Goal: Task Accomplishment & Management: Manage account settings

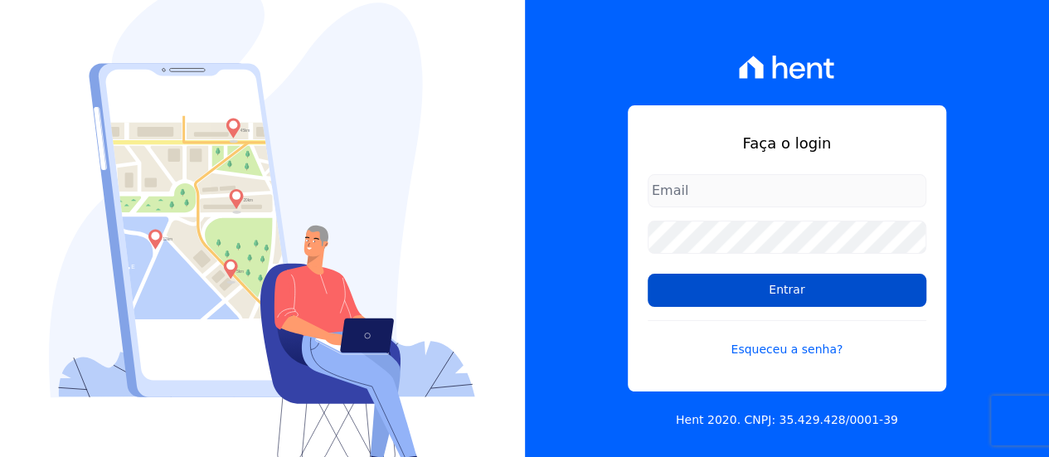
type input "[EMAIL_ADDRESS][DOMAIN_NAME]"
click at [781, 281] on input "Entrar" at bounding box center [786, 290] width 278 height 33
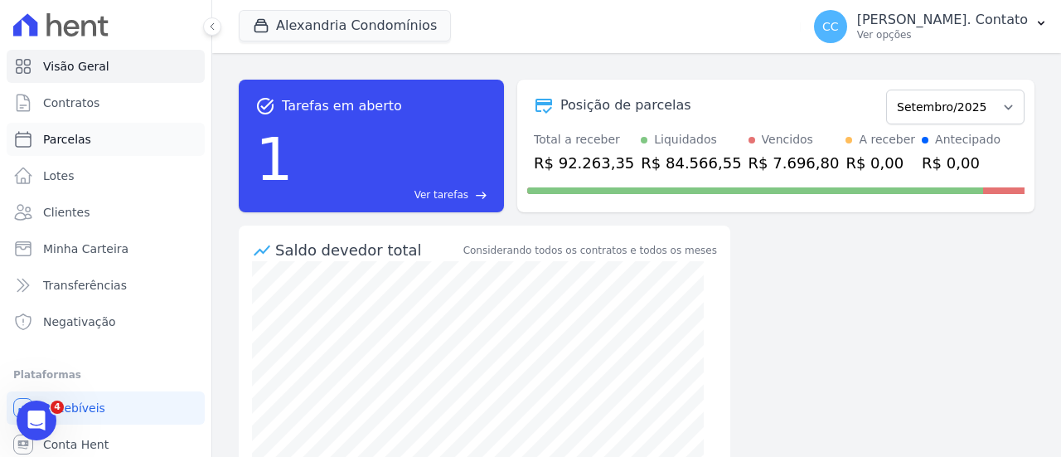
click at [88, 133] on link "Parcelas" at bounding box center [106, 139] width 198 height 33
select select
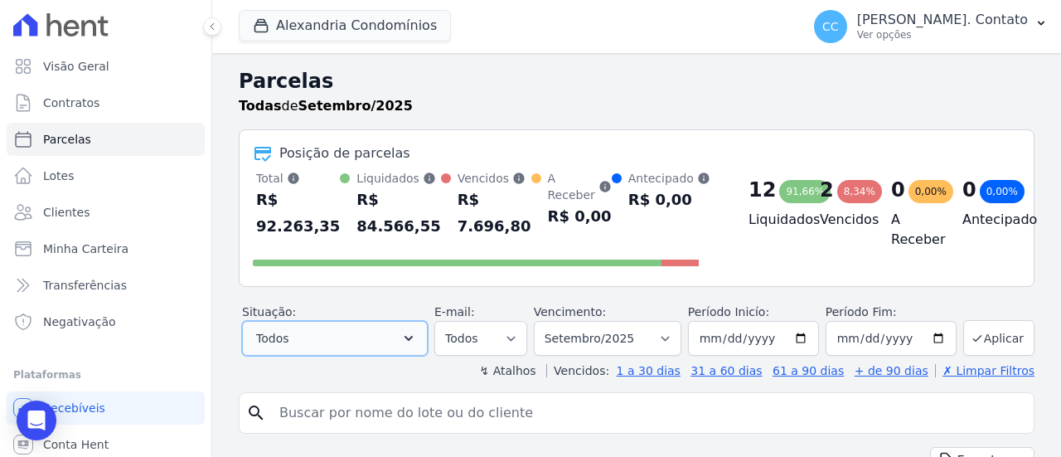
click at [385, 341] on button "Todos" at bounding box center [335, 338] width 186 height 35
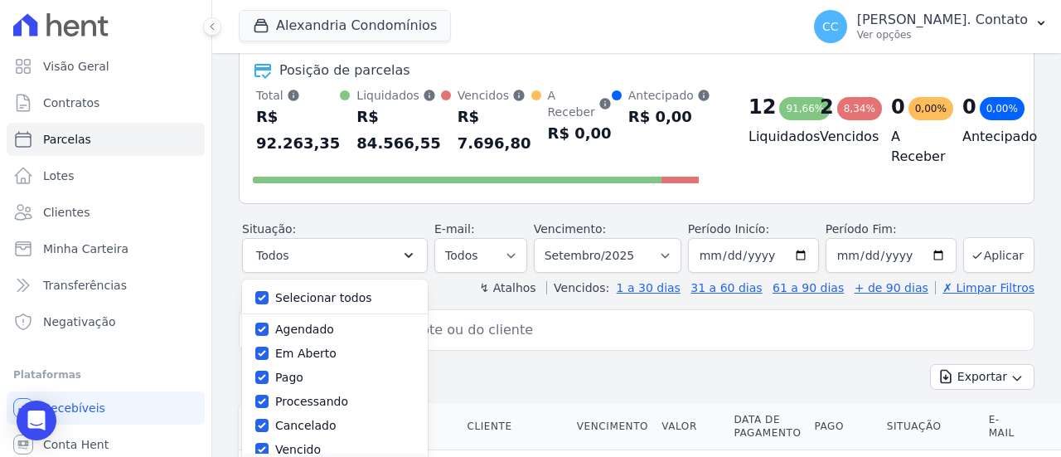
click at [337, 295] on label "Selecionar todos" at bounding box center [323, 297] width 97 height 13
click at [269, 295] on input "Selecionar todos" at bounding box center [261, 297] width 13 height 13
checkbox input "false"
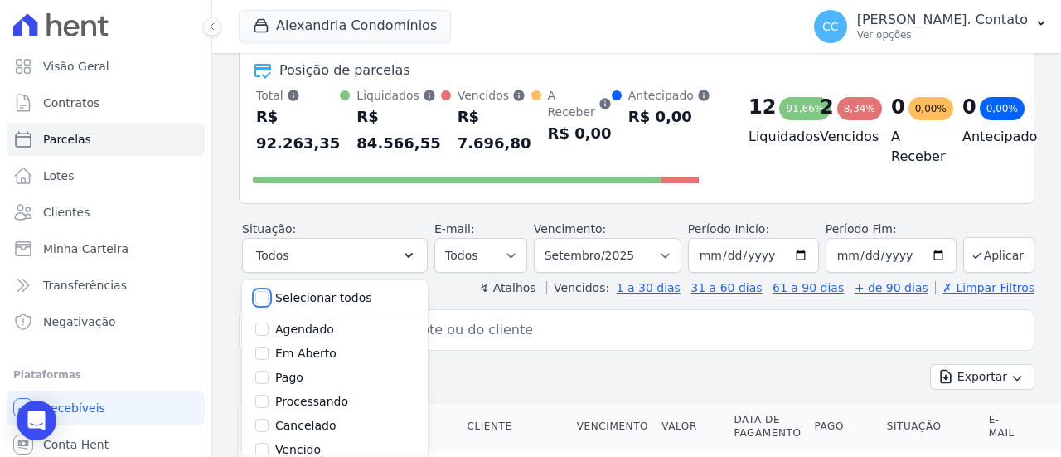
checkbox input "false"
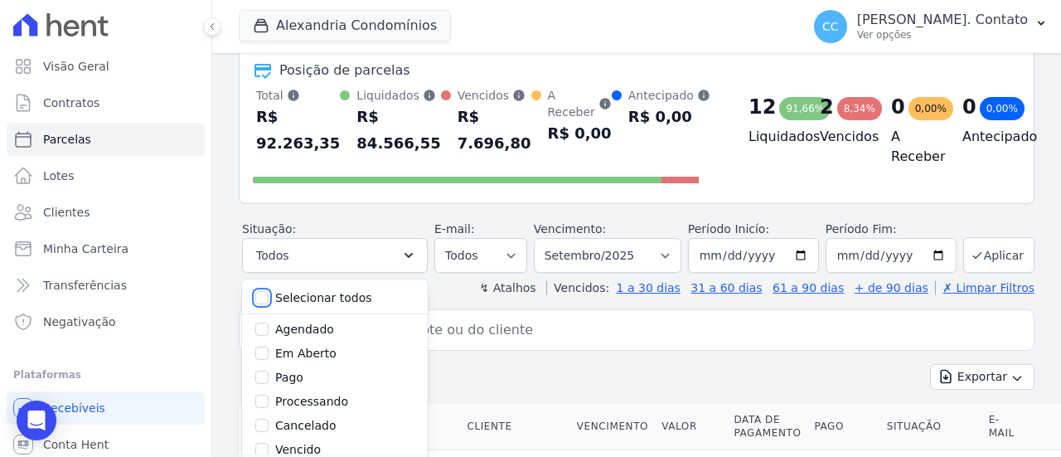
checkbox input "false"
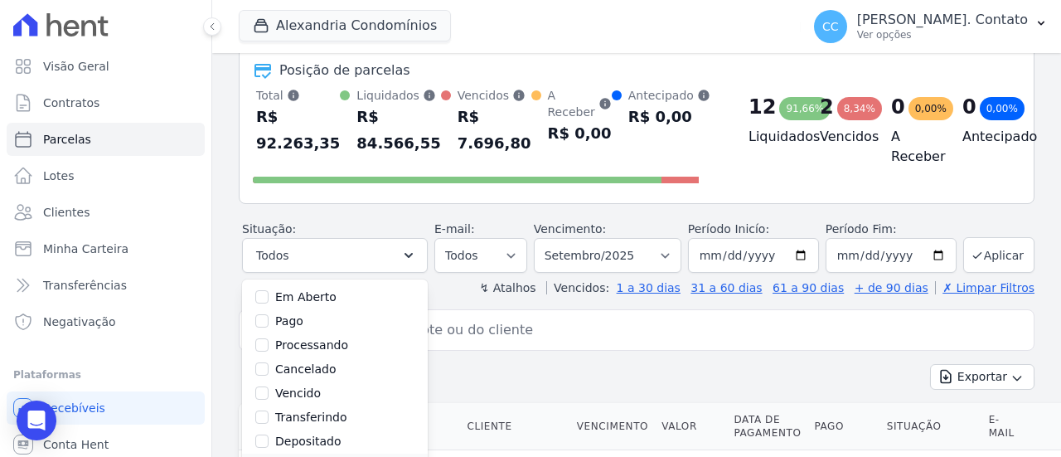
scroll to position [83, 0]
click at [309, 365] on label "Vencido" at bounding box center [298, 366] width 46 height 13
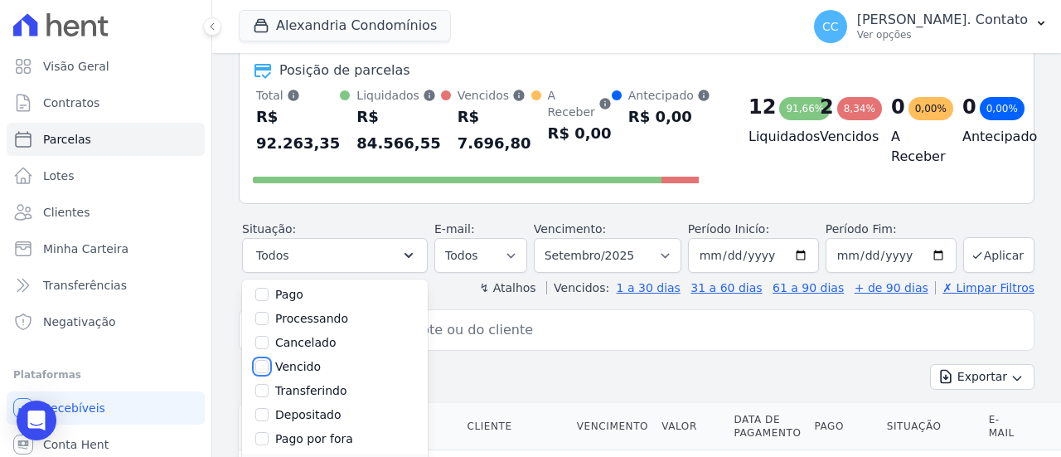
click at [269, 365] on input "Vencido" at bounding box center [261, 366] width 13 height 13
checkbox input "true"
click at [996, 251] on button "Aplicar" at bounding box center [998, 255] width 71 height 36
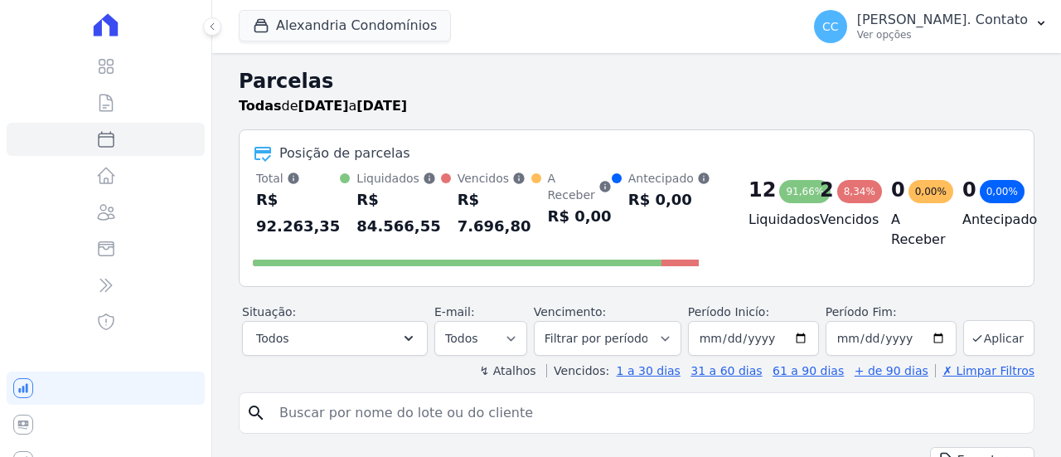
select select
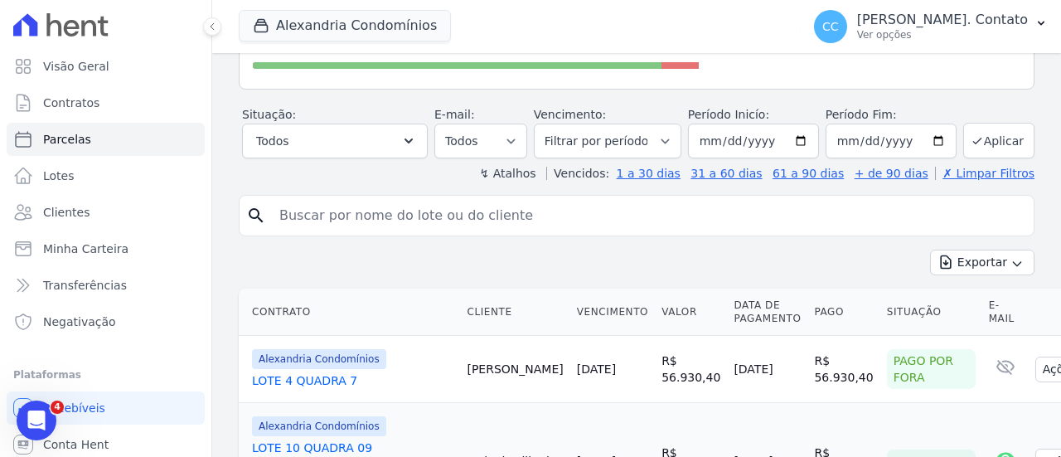
scroll to position [446, 0]
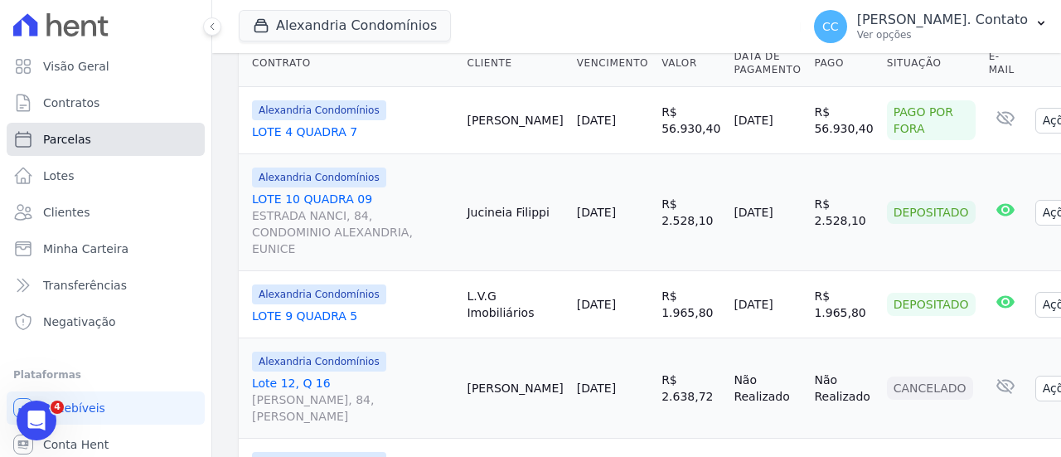
click at [93, 143] on link "Parcelas" at bounding box center [106, 139] width 198 height 33
select select
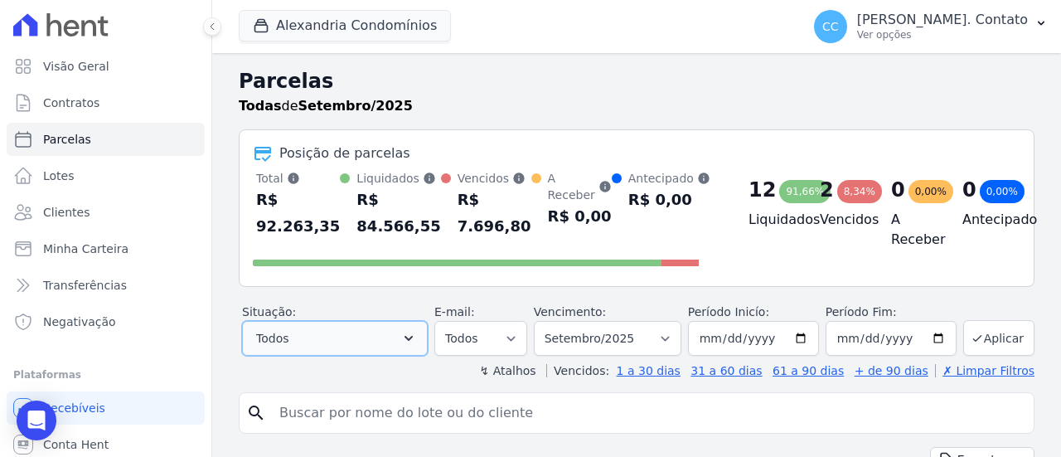
click at [409, 332] on button "Todos" at bounding box center [335, 338] width 186 height 35
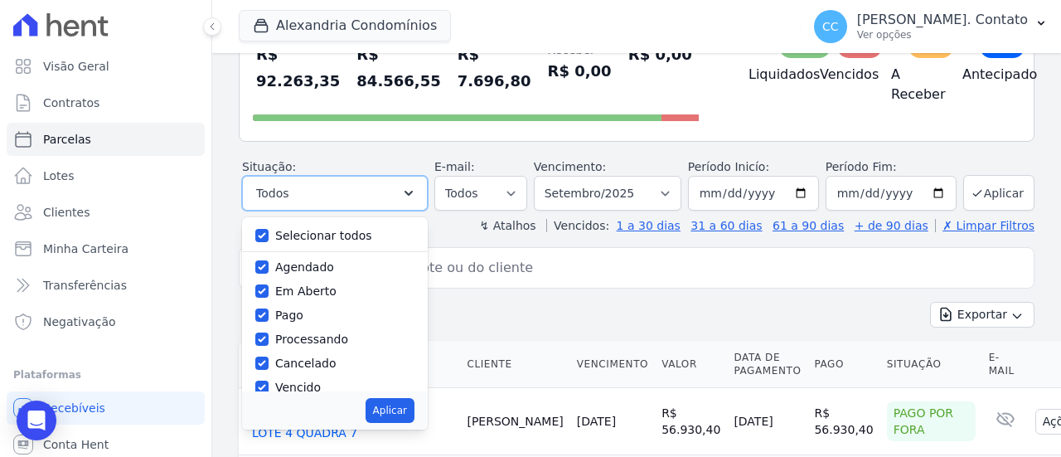
scroll to position [166, 0]
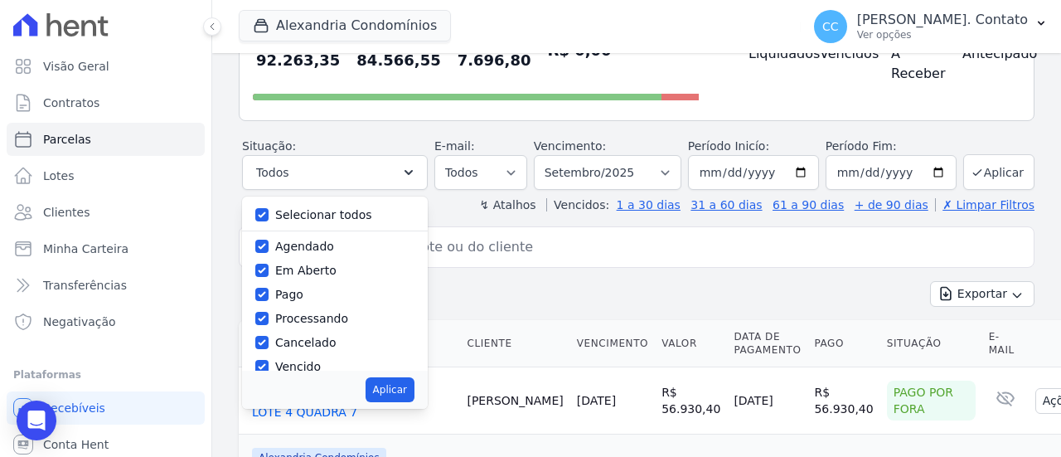
click at [337, 216] on label "Selecionar todos" at bounding box center [323, 214] width 97 height 13
click at [269, 216] on input "Selecionar todos" at bounding box center [261, 214] width 13 height 13
checkbox input "false"
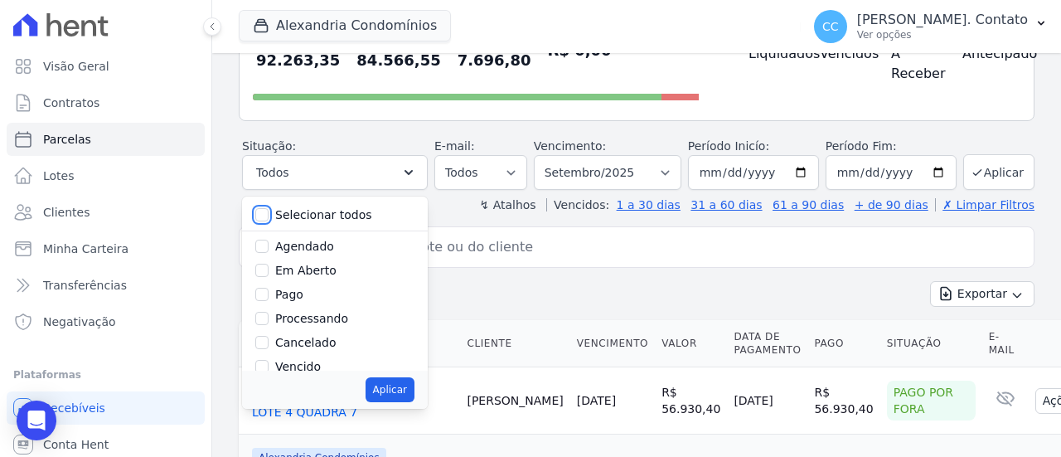
checkbox input "false"
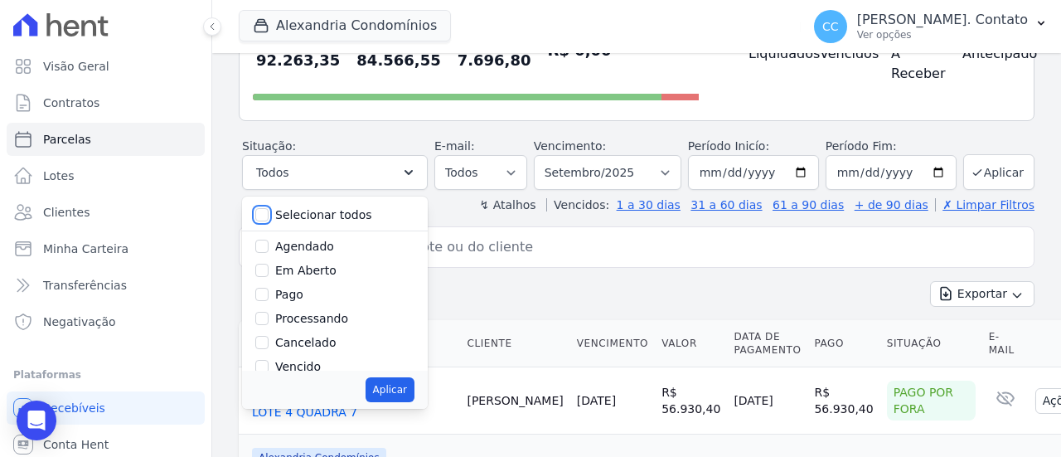
checkbox input "false"
click at [269, 295] on input "Pago" at bounding box center [261, 294] width 13 height 13
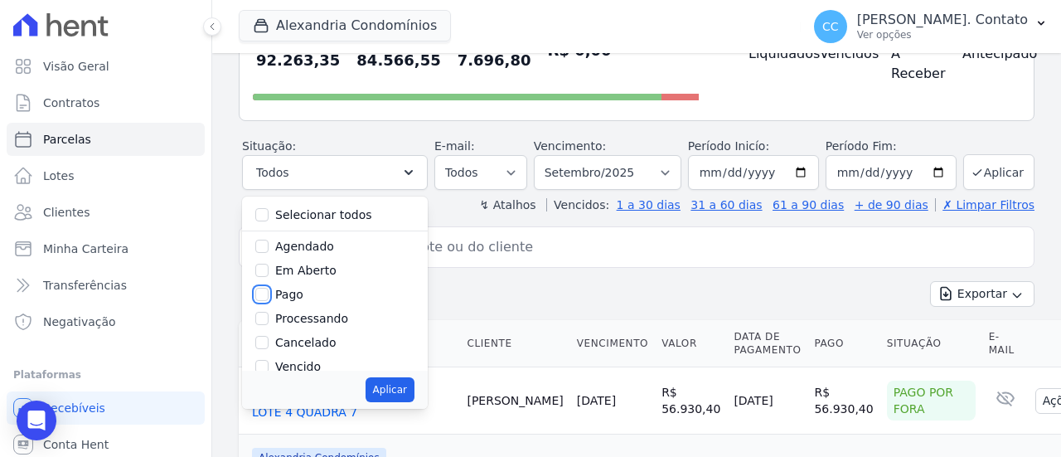
checkbox input "true"
click at [983, 173] on button "Aplicar" at bounding box center [998, 172] width 71 height 36
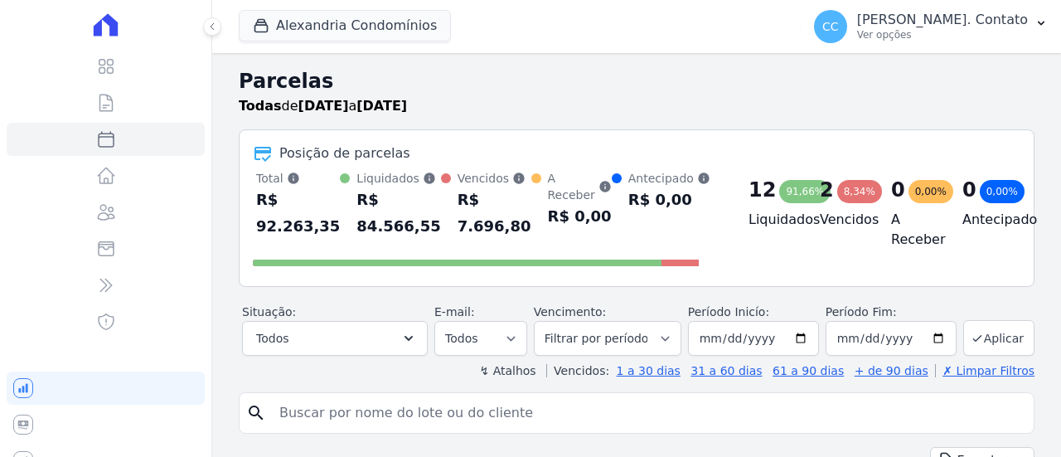
select select
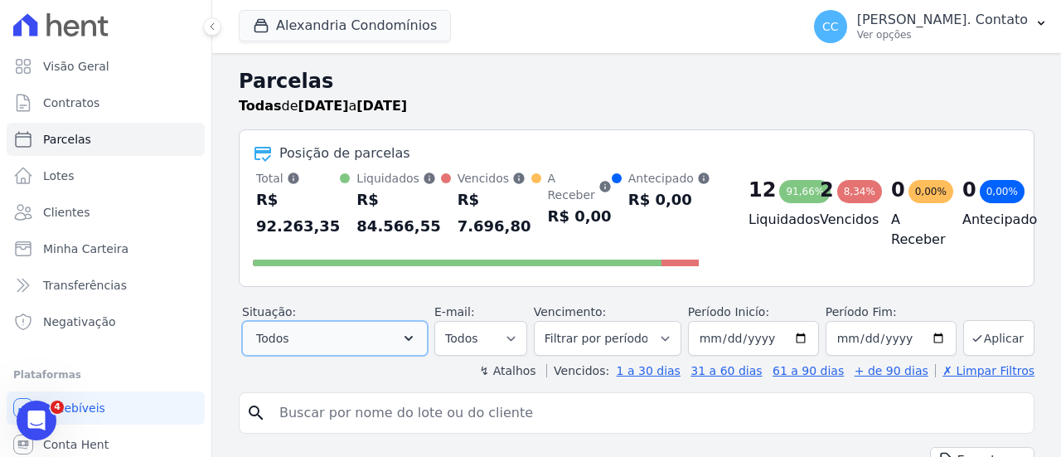
click at [324, 341] on button "Todos" at bounding box center [335, 338] width 186 height 35
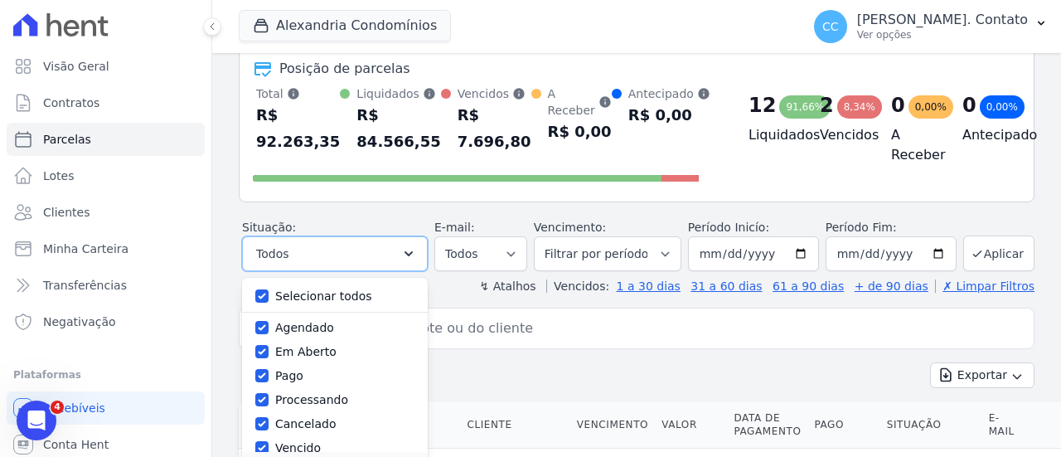
scroll to position [166, 0]
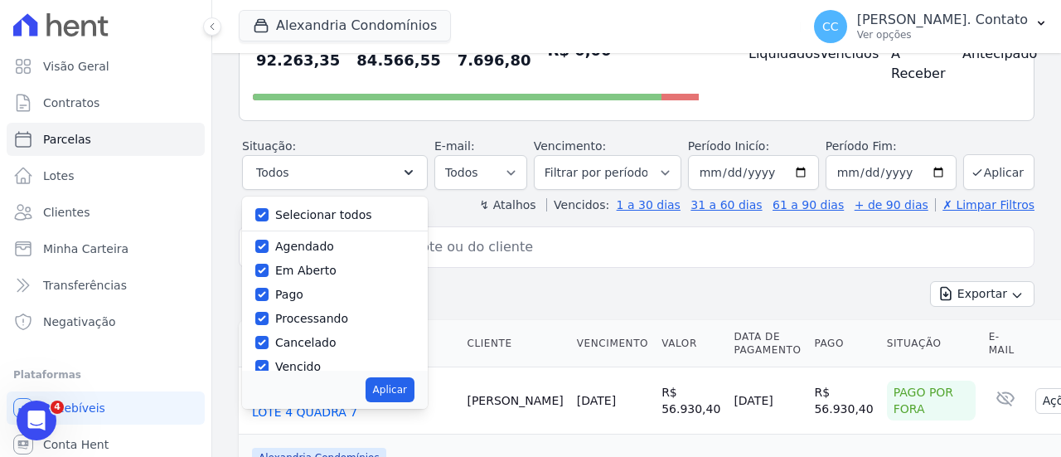
click at [317, 205] on div "Selecionar todos" at bounding box center [334, 215] width 159 height 24
click at [317, 210] on label "Selecionar todos" at bounding box center [323, 214] width 97 height 13
click at [269, 210] on input "Selecionar todos" at bounding box center [261, 214] width 13 height 13
checkbox input "false"
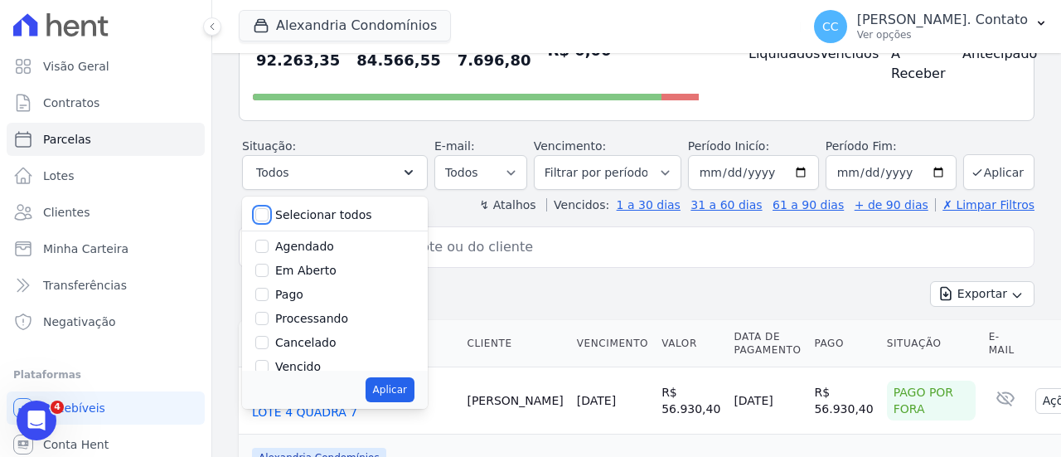
checkbox input "false"
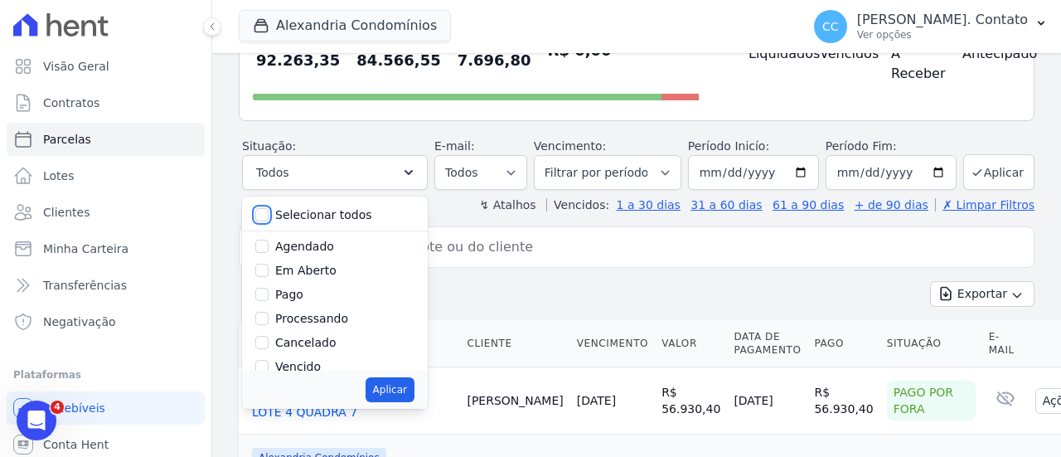
checkbox input "false"
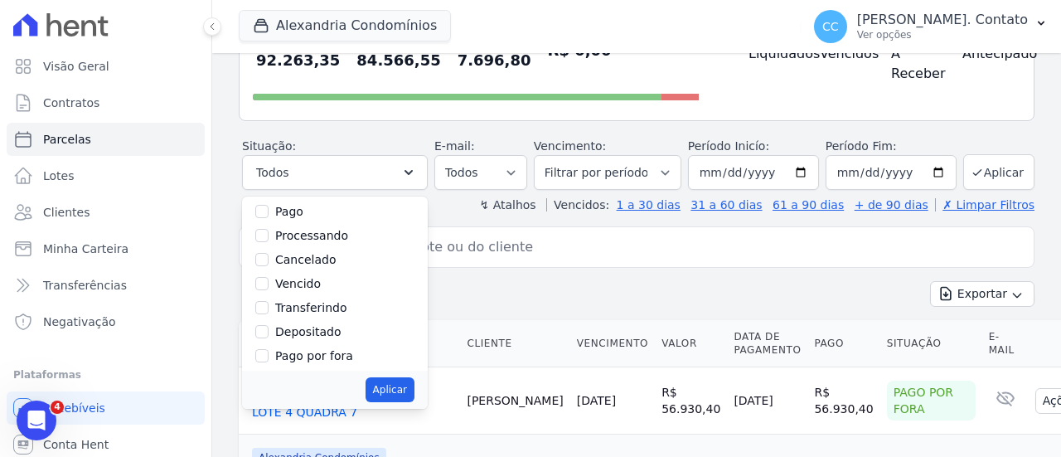
click at [315, 284] on label "Vencido" at bounding box center [298, 283] width 46 height 13
click at [269, 284] on input "Vencido" at bounding box center [261, 283] width 13 height 13
checkbox input "true"
click at [714, 174] on input "2025-09-01" at bounding box center [753, 172] width 131 height 35
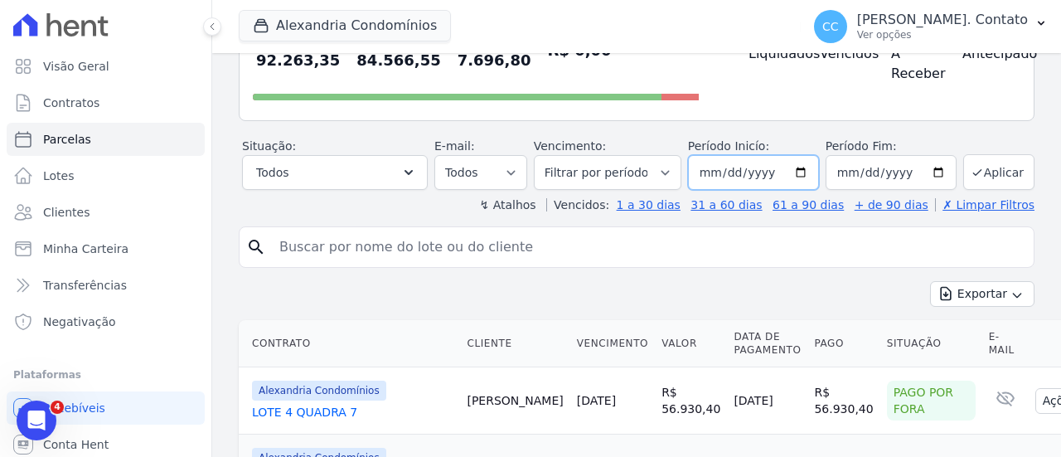
type input "[DATE]"
click at [988, 177] on button "Aplicar" at bounding box center [998, 172] width 71 height 36
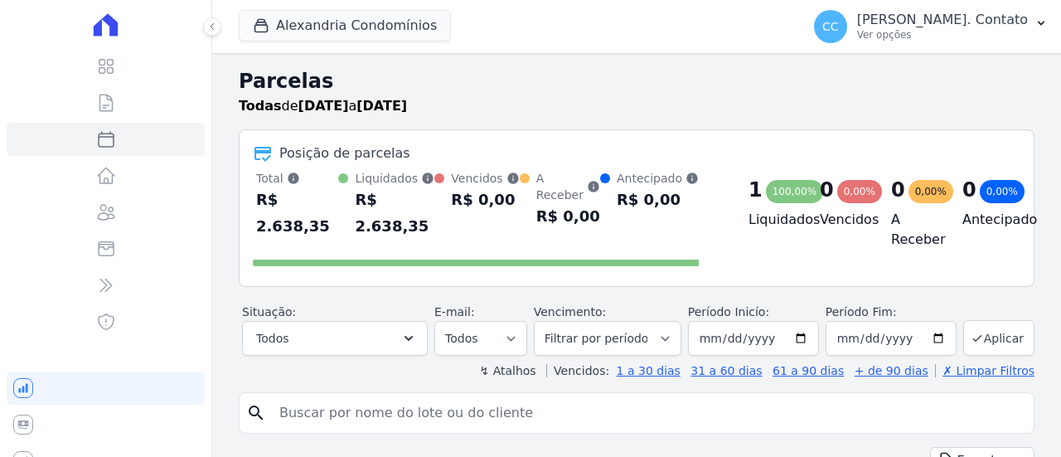
select select
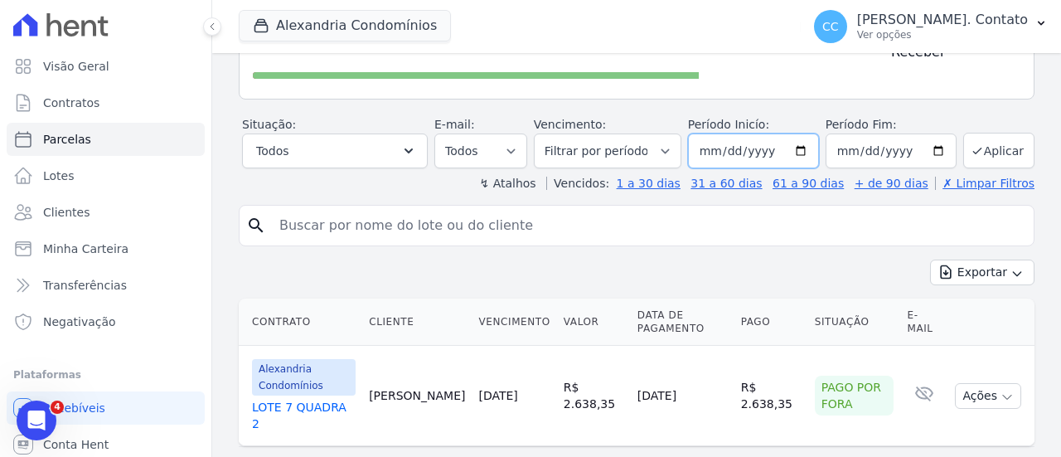
click at [711, 133] on input "[DATE]" at bounding box center [753, 150] width 131 height 35
type input "2025-08-20"
type input "2025-09-20"
click at [839, 133] on input "[DATE]" at bounding box center [891, 150] width 131 height 35
type input "2025-08-20"
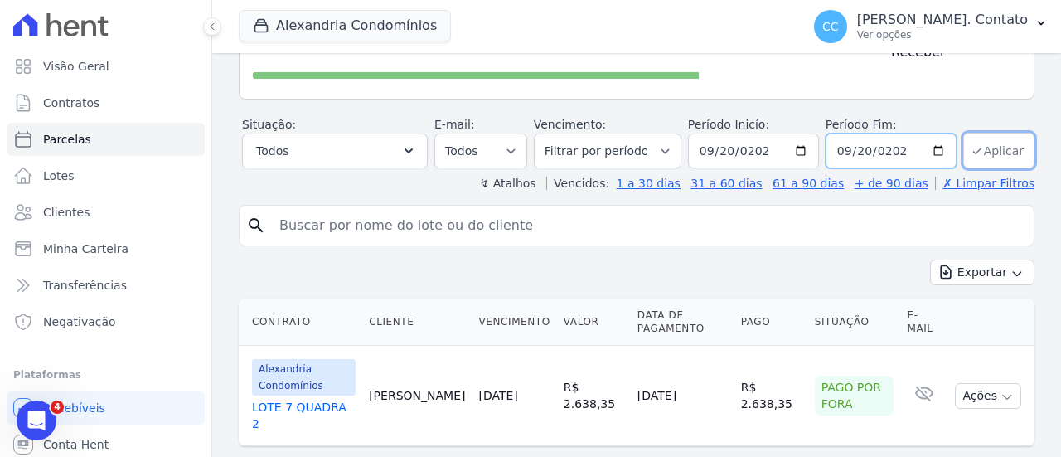
type input "2025-09-20"
click at [403, 133] on button "Todos" at bounding box center [335, 150] width 186 height 35
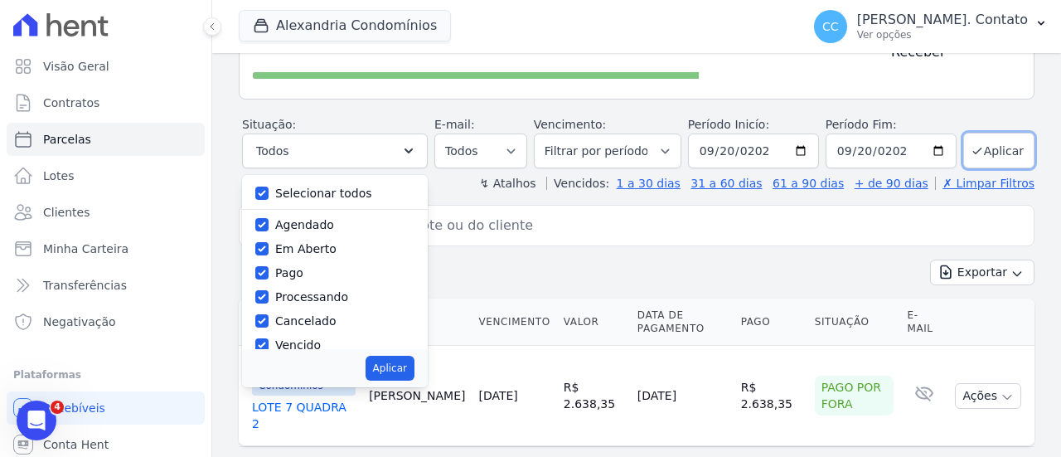
click at [329, 186] on label "Selecionar todos" at bounding box center [323, 192] width 97 height 13
click at [269, 186] on input "Selecionar todos" at bounding box center [261, 192] width 13 height 13
checkbox input "false"
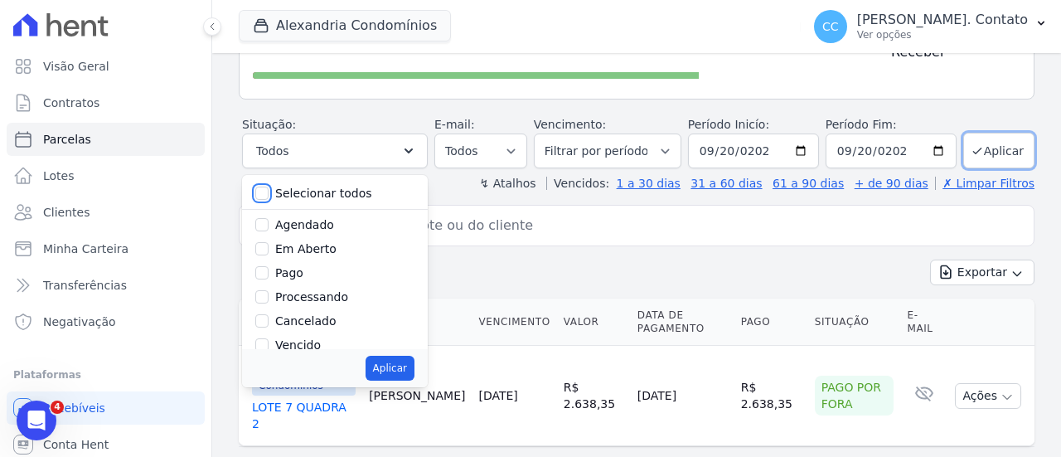
checkbox input "false"
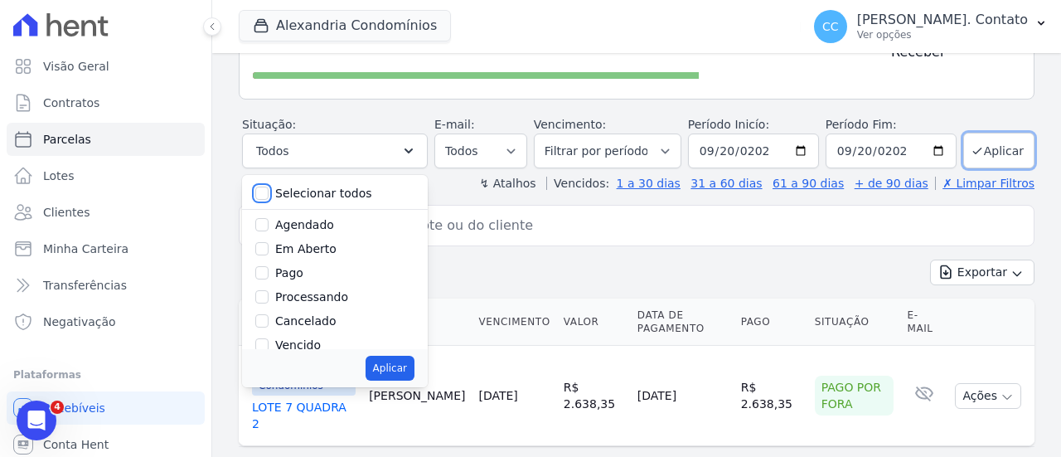
checkbox input "false"
click at [303, 349] on div "Aplicar" at bounding box center [335, 368] width 186 height 38
click at [303, 338] on label "Vencido" at bounding box center [298, 344] width 46 height 13
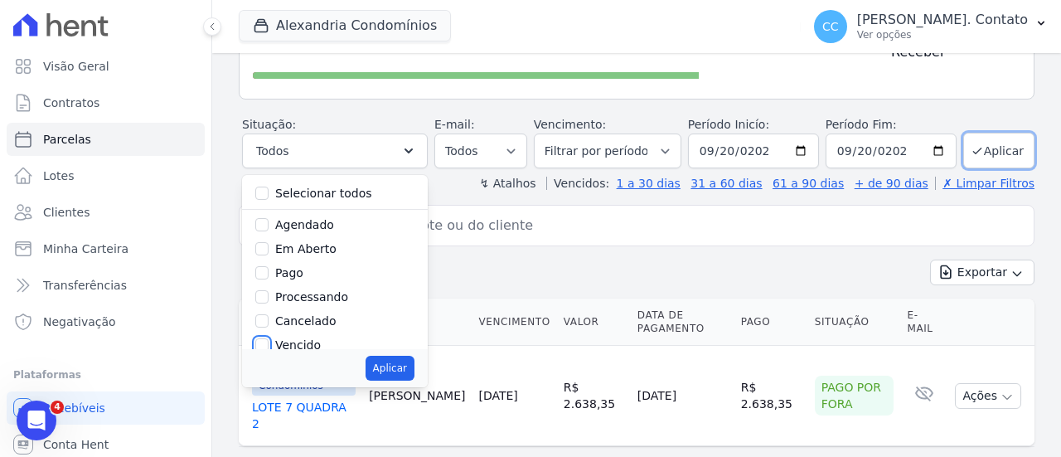
click at [269, 338] on input "Vencido" at bounding box center [261, 344] width 13 height 13
checkbox input "true"
click at [396, 356] on button "Aplicar" at bounding box center [390, 368] width 49 height 25
select select "overdue"
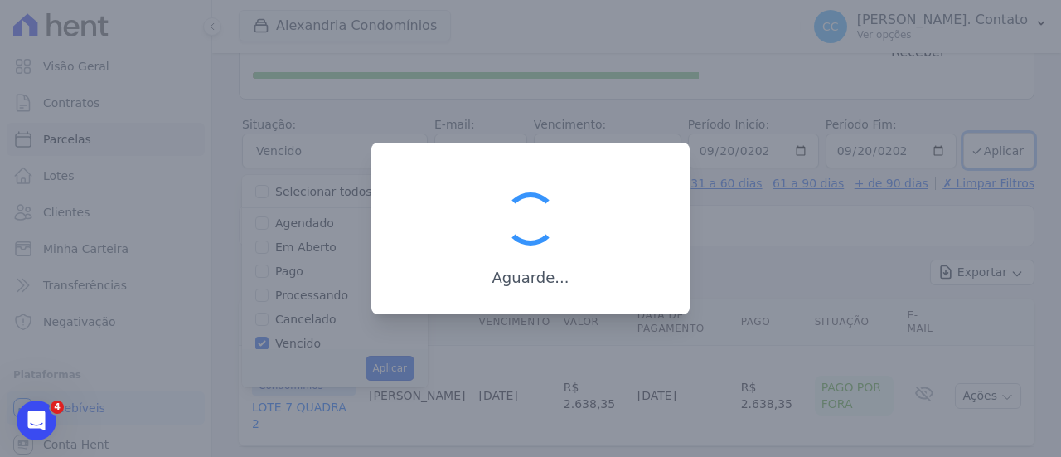
scroll to position [30, 0]
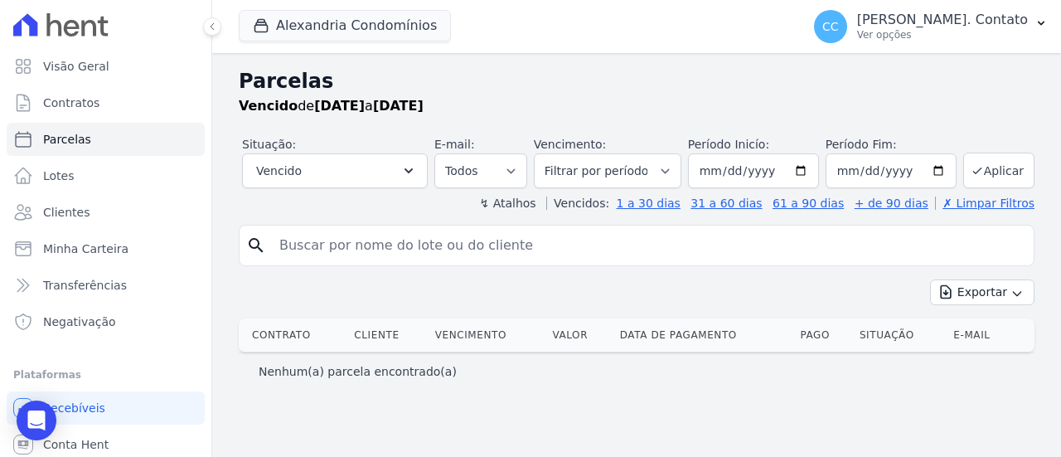
select select
click at [413, 172] on icon "button" at bounding box center [408, 170] width 8 height 5
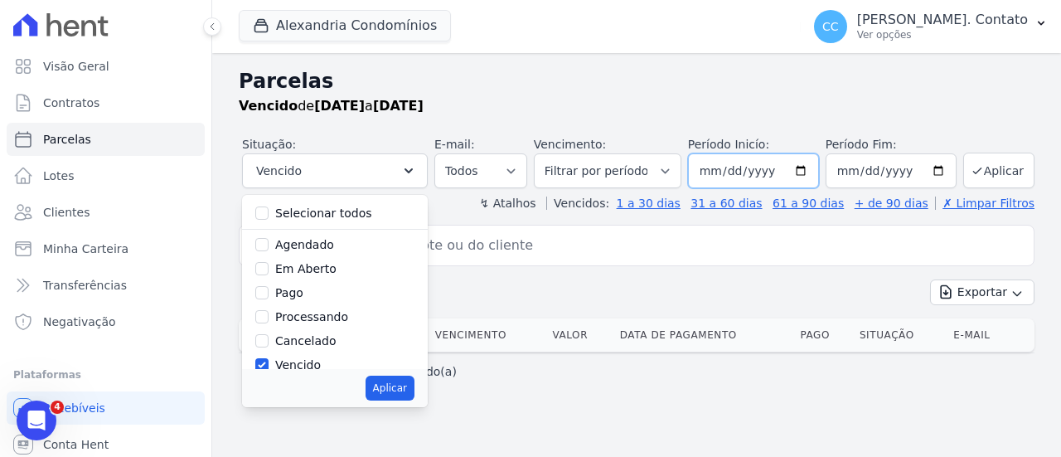
click at [758, 172] on input "[DATE]" at bounding box center [753, 170] width 131 height 35
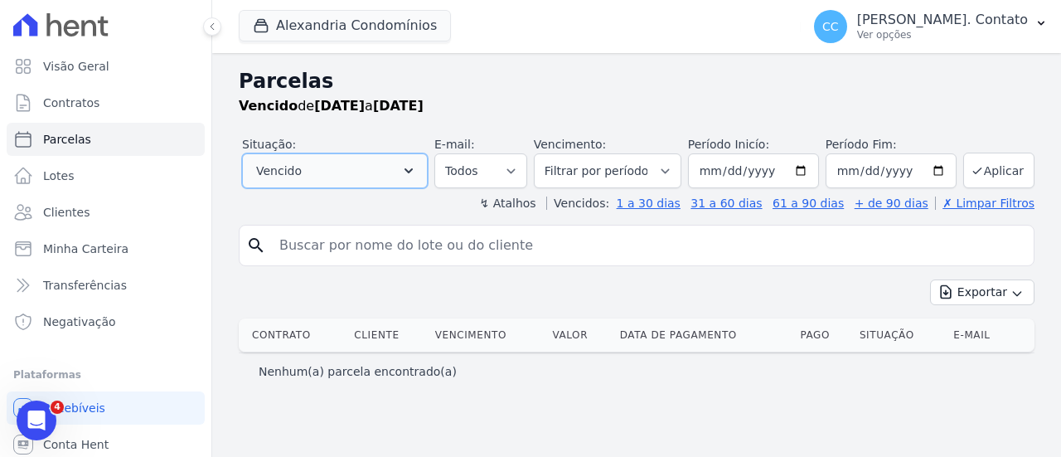
click at [417, 164] on icon "button" at bounding box center [408, 170] width 17 height 17
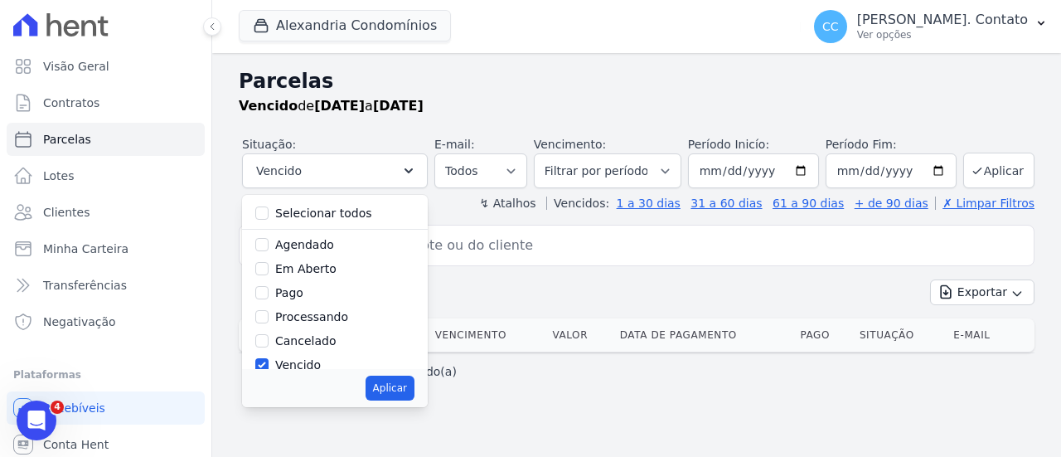
click at [333, 215] on label "Selecionar todos" at bounding box center [323, 212] width 97 height 13
click at [269, 215] on input "Selecionar todos" at bounding box center [261, 212] width 13 height 13
checkbox input "true"
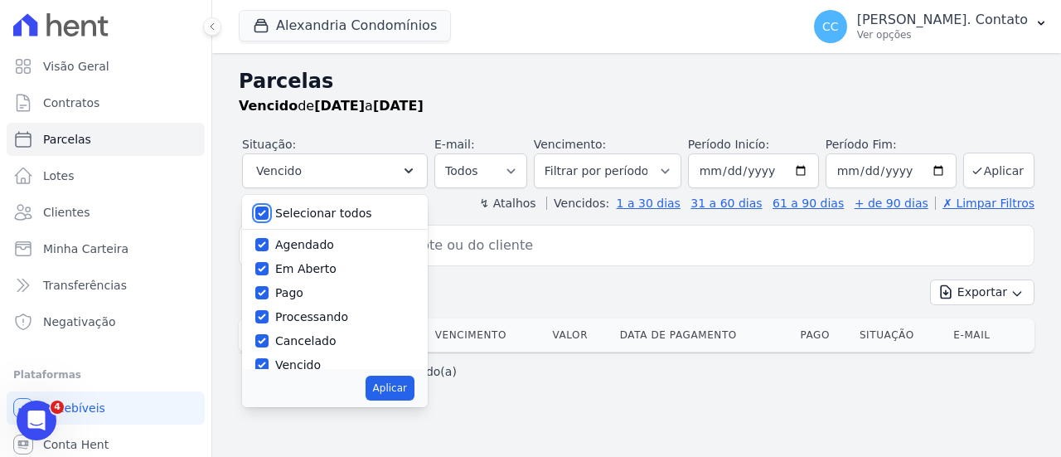
checkbox input "true"
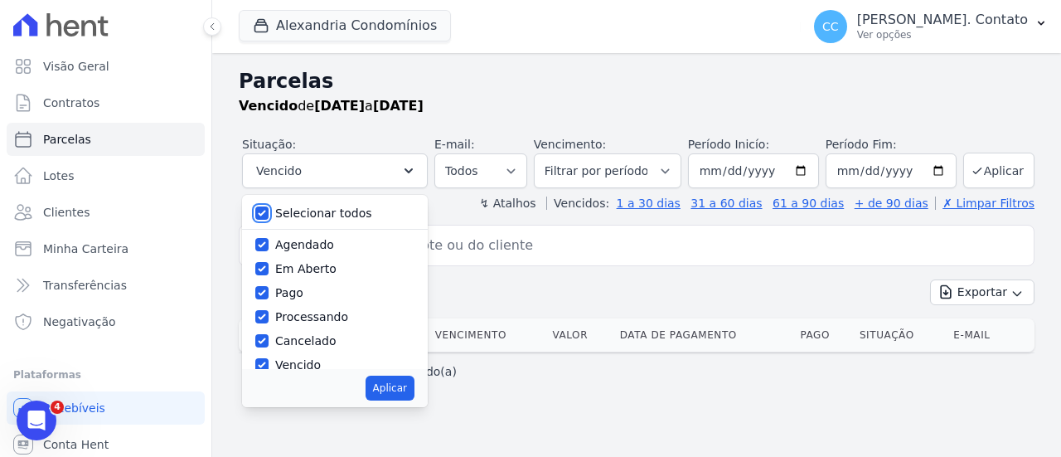
checkbox input "true"
click at [333, 213] on label "Selecionar todos" at bounding box center [323, 212] width 97 height 13
click at [269, 213] on input "Selecionar todos" at bounding box center [261, 212] width 13 height 13
checkbox input "false"
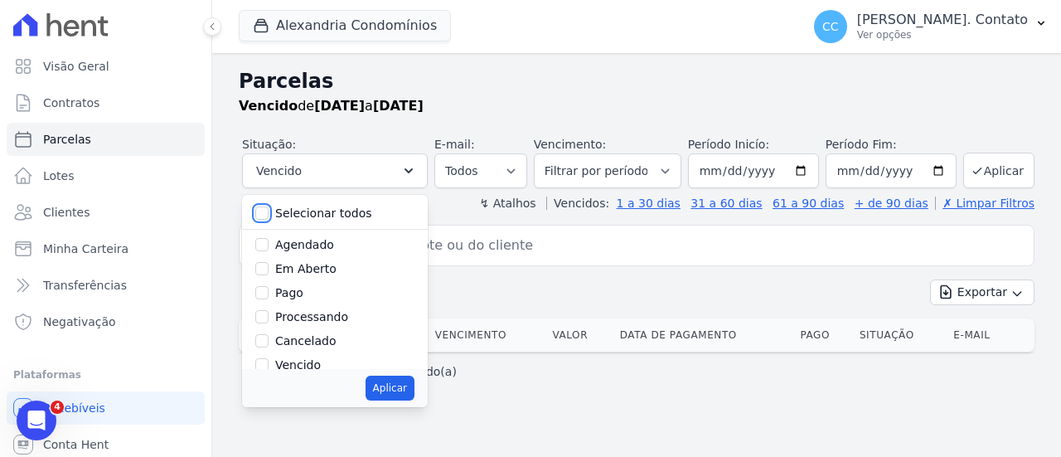
checkbox input "false"
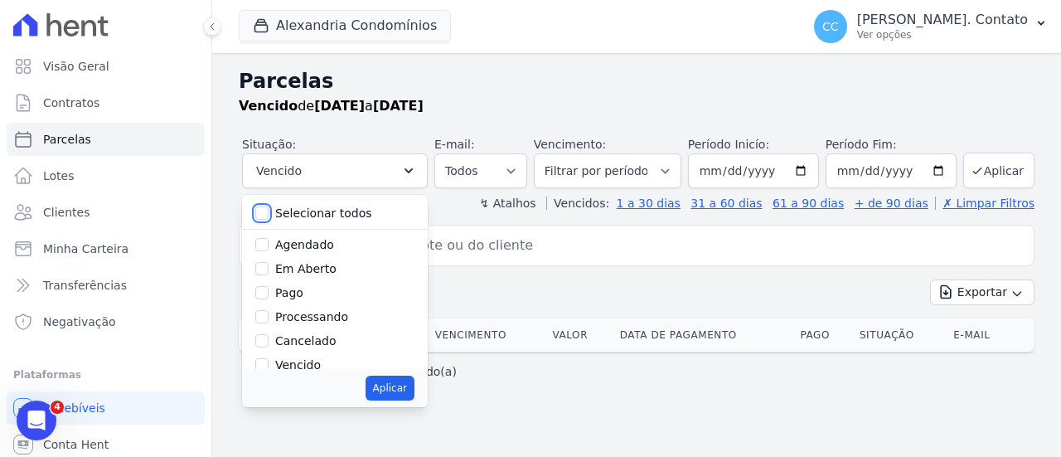
checkbox input "false"
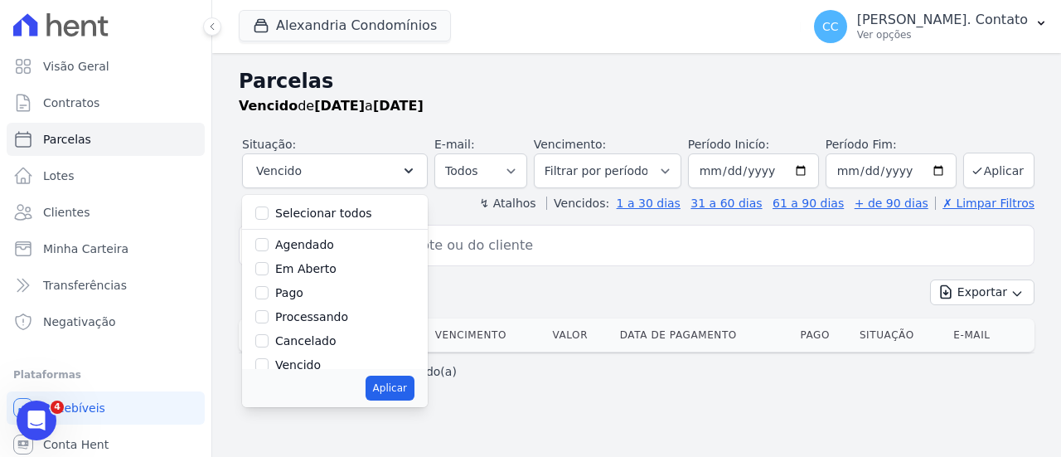
click at [312, 364] on label "Vencido" at bounding box center [298, 364] width 46 height 13
click at [269, 364] on input "Vencido" at bounding box center [261, 364] width 13 height 13
checkbox input "true"
click at [719, 164] on input "[DATE]" at bounding box center [753, 170] width 131 height 35
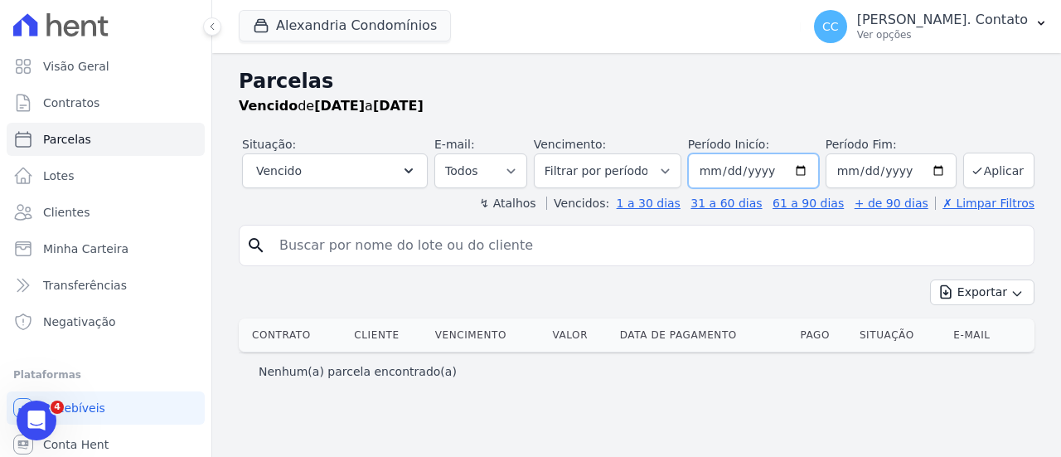
click at [806, 172] on input "[DATE]" at bounding box center [753, 170] width 131 height 35
type input "[DATE]"
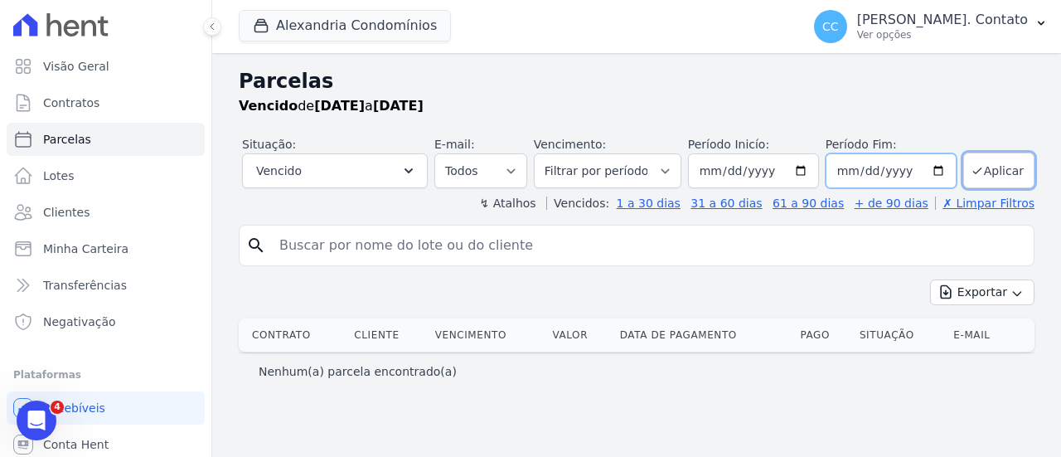
click at [942, 168] on input "[DATE]" at bounding box center [891, 170] width 131 height 35
type input "[DATE]"
click at [998, 164] on button "Aplicar" at bounding box center [998, 171] width 71 height 36
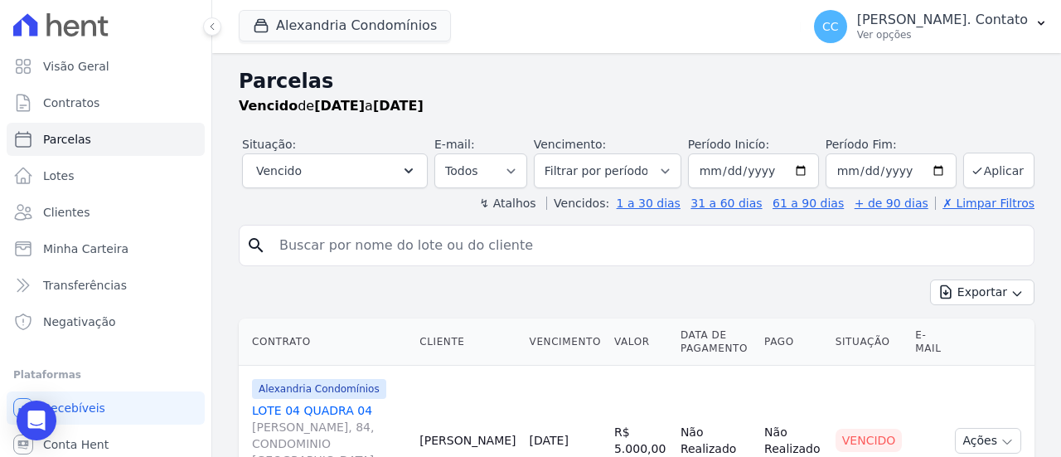
select select
click at [95, 138] on link "Parcelas" at bounding box center [106, 139] width 198 height 33
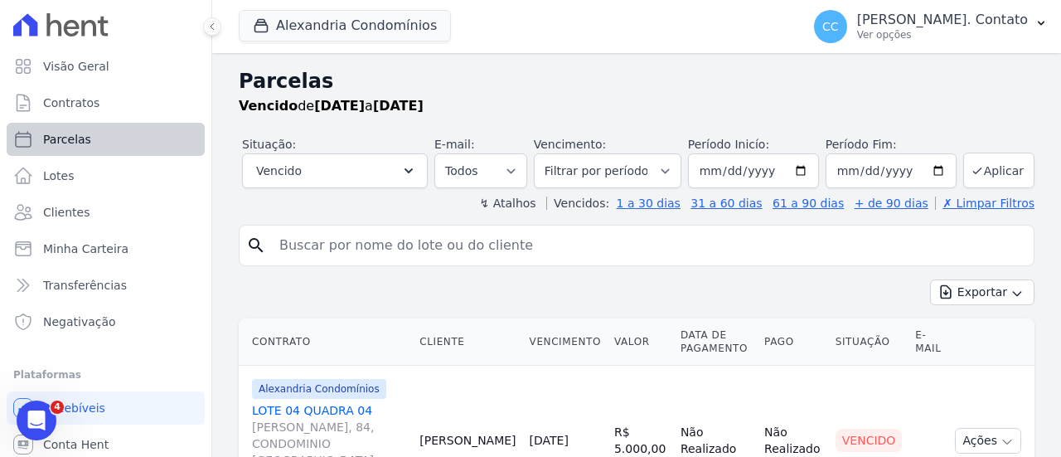
select select
